Goal: Task Accomplishment & Management: Complete application form

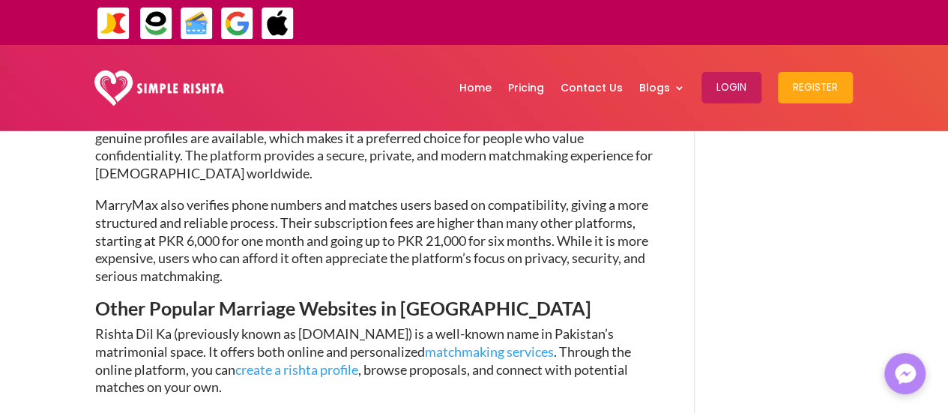
scroll to position [1891, 0]
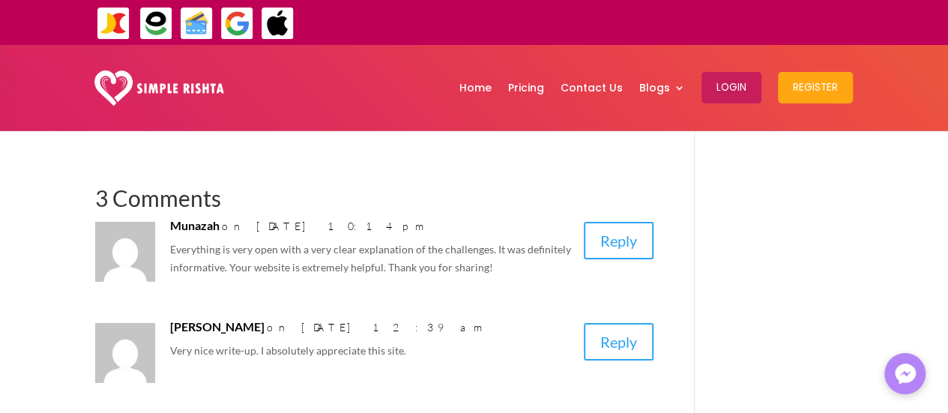
scroll to position [2298, 0]
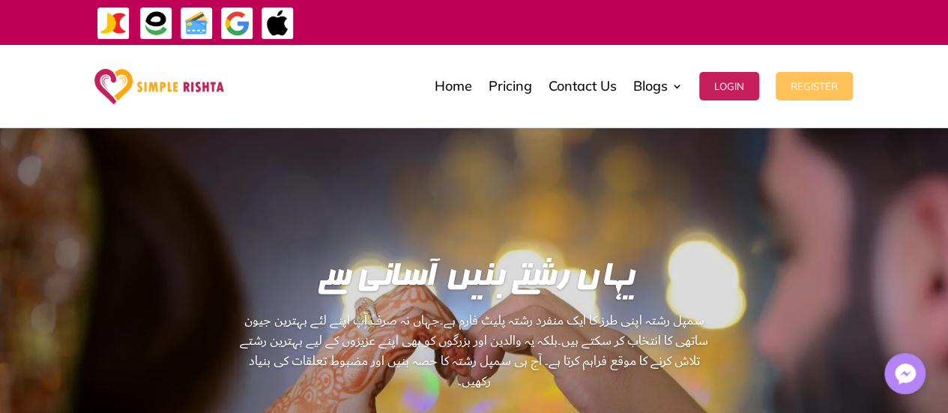
click at [823, 86] on button "Register" at bounding box center [814, 86] width 77 height 28
